Goal: Task Accomplishment & Management: Manage account settings

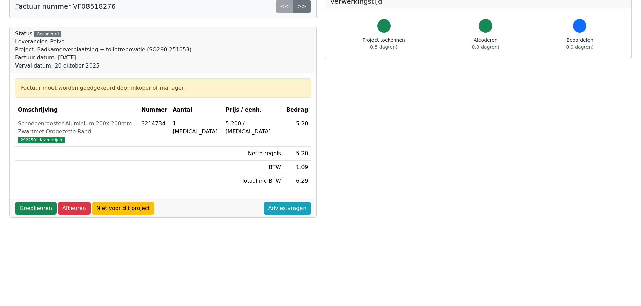
scroll to position [34, 0]
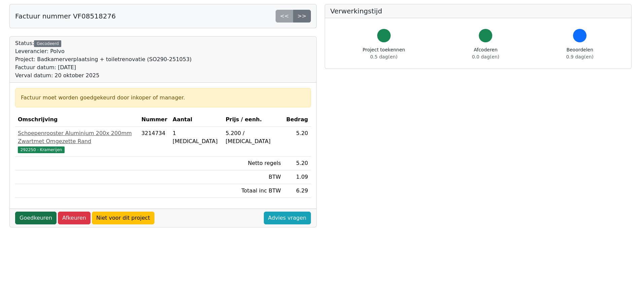
click at [30, 212] on link "Goedkeuren" at bounding box center [35, 218] width 41 height 13
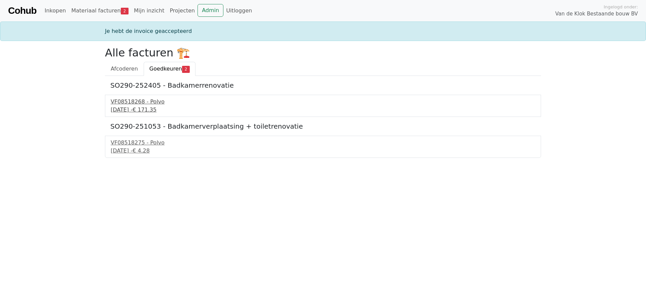
click at [148, 109] on div "29 september 2025 - € 171.35" at bounding box center [323, 110] width 425 height 8
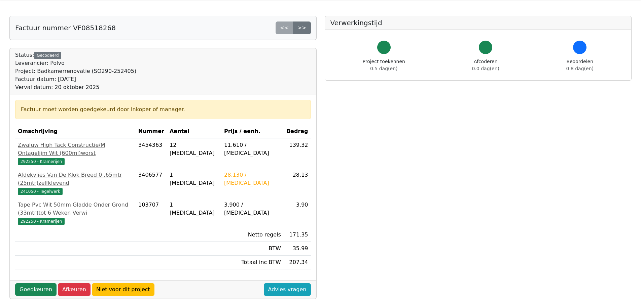
scroll to position [34, 0]
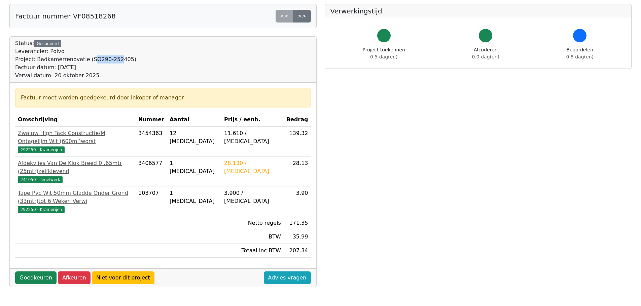
drag, startPoint x: 85, startPoint y: 58, endPoint x: 109, endPoint y: 58, distance: 23.9
click at [109, 58] on div "Project: Badkamerrenovatie (SO290-252405)" at bounding box center [75, 60] width 121 height 8
drag, startPoint x: 119, startPoint y: 61, endPoint x: 83, endPoint y: 60, distance: 35.7
click at [83, 60] on div "Project: Badkamerrenovatie (SO290-252405)" at bounding box center [75, 60] width 121 height 8
copy div "SO290-252405"
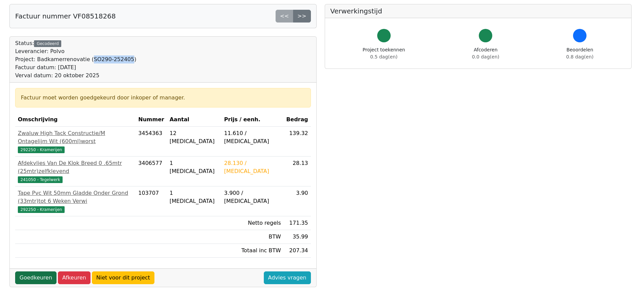
click at [36, 272] on link "Goedkeuren" at bounding box center [35, 278] width 41 height 13
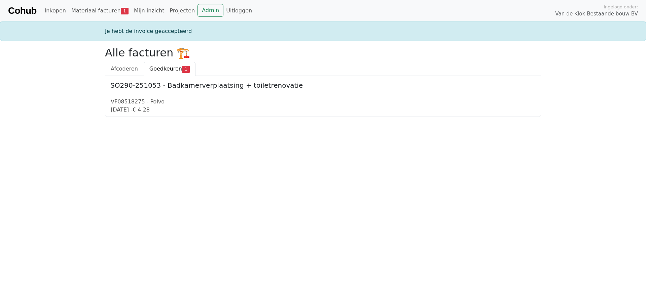
click at [178, 109] on div "[DATE] - € 4.28" at bounding box center [323, 110] width 425 height 8
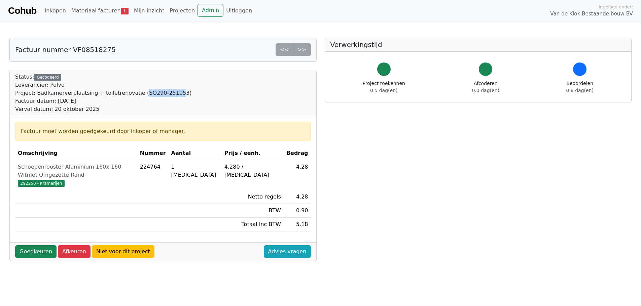
drag, startPoint x: 130, startPoint y: 92, endPoint x: 163, endPoint y: 90, distance: 32.7
click at [163, 90] on div "Project: Badkamerverplaatsing + toiletrenovatie (SO290-251053)" at bounding box center [103, 93] width 177 height 8
click at [35, 247] on link "Goedkeuren" at bounding box center [35, 252] width 41 height 13
